Goal: Navigation & Orientation: Understand site structure

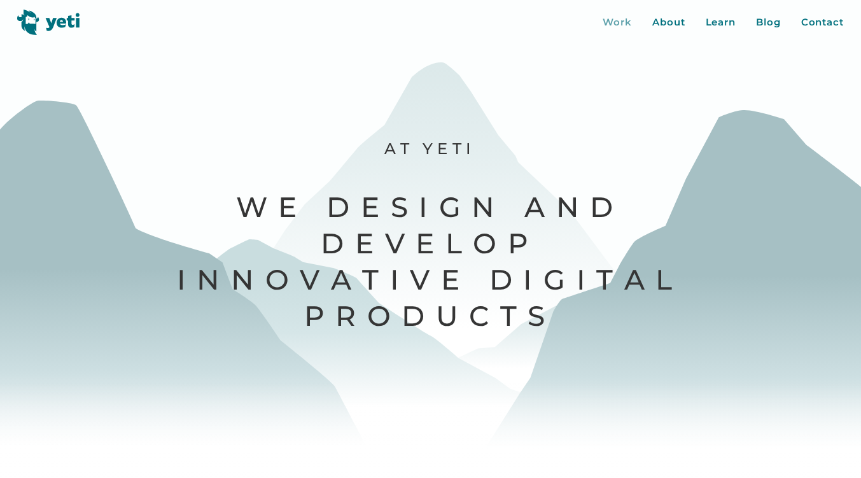
click at [615, 26] on div "Work" at bounding box center [617, 22] width 29 height 15
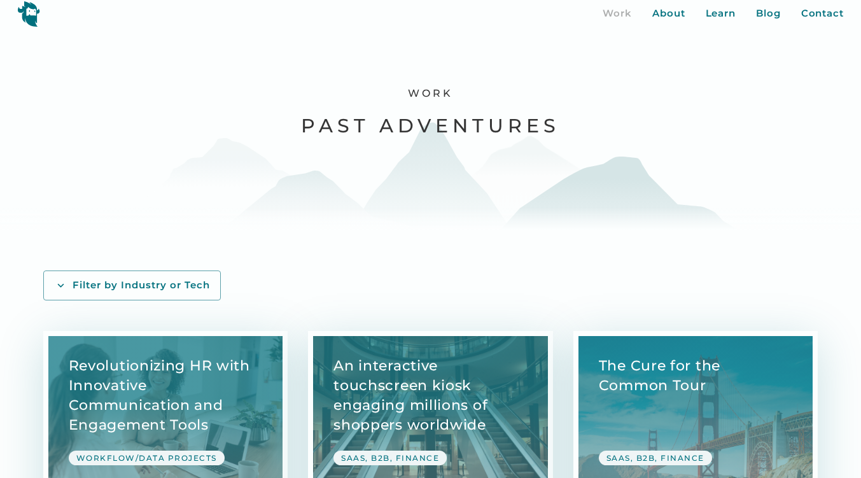
scroll to position [8, 0]
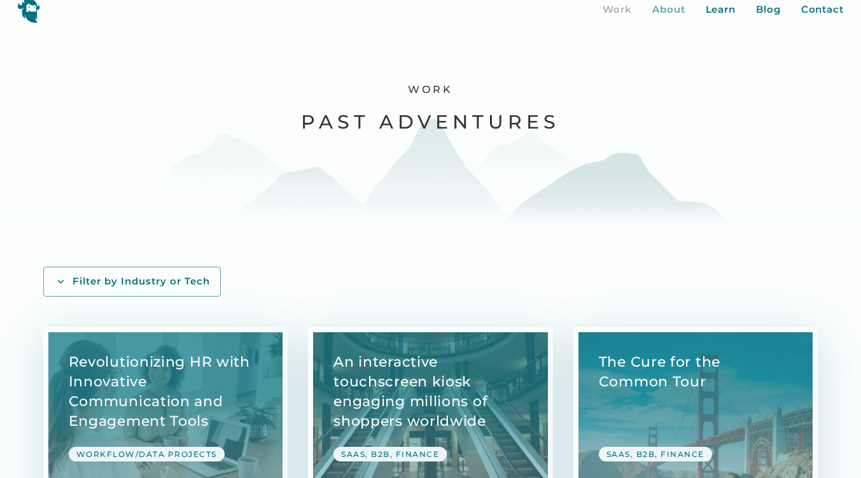
click at [661, 12] on div "About" at bounding box center [669, 10] width 33 height 15
